Goal: Information Seeking & Learning: Understand process/instructions

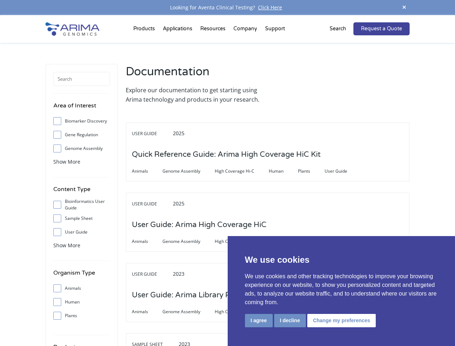
click at [227, 173] on span "High Coverage Hi-C" at bounding box center [242, 171] width 54 height 9
click at [259, 320] on button "I agree" at bounding box center [259, 320] width 28 height 13
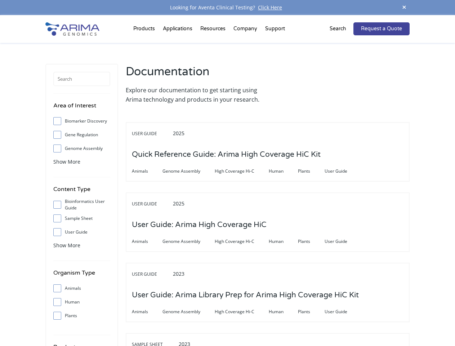
click at [290, 320] on div "User Guide 2023 User Guide: Arima Library Prep for Arima High Coverage HiC Kit …" at bounding box center [268, 292] width 284 height 59
click at [340, 320] on div "User Guide 2023 User Guide: Arima Library Prep for Arima High Coverage HiC Kit …" at bounding box center [268, 292] width 284 height 59
click at [404, 8] on span at bounding box center [404, 8] width 11 height 10
click at [227, 192] on div "User Guide 2025 User Guide: Arima High Coverage HiC Animals Genome Assembly Hig…" at bounding box center [268, 221] width 284 height 59
